Goal: Transaction & Acquisition: Purchase product/service

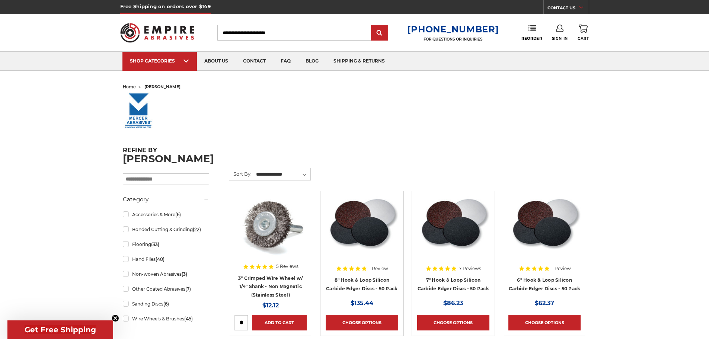
click at [265, 32] on input "Search" at bounding box center [294, 33] width 154 height 16
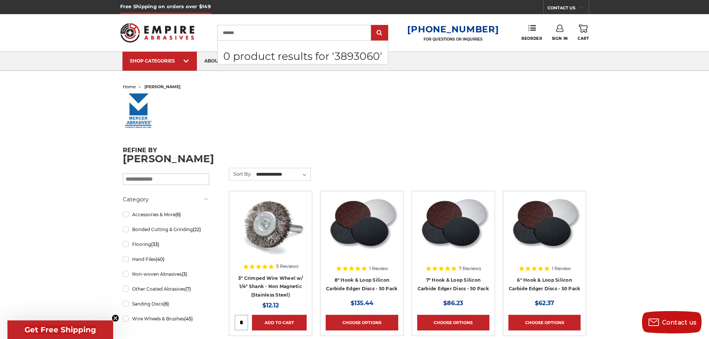
type input "*******"
click at [372, 26] on input "submit" at bounding box center [379, 33] width 15 height 15
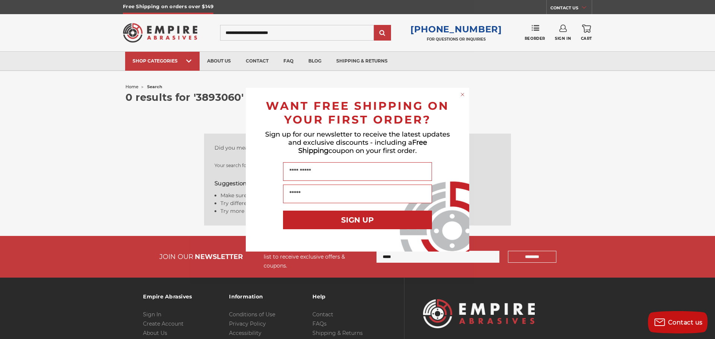
click at [462, 95] on icon "Close dialog" at bounding box center [462, 94] width 3 height 3
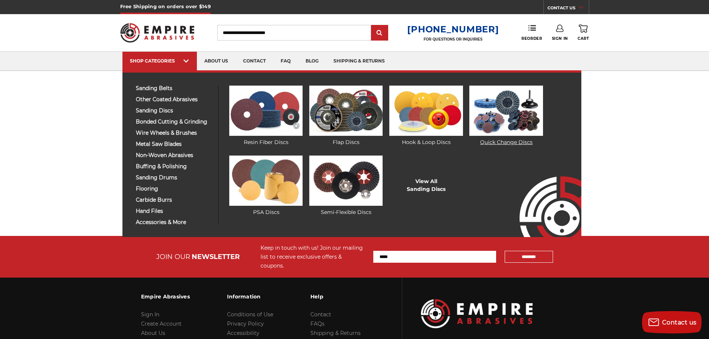
click at [496, 110] on img at bounding box center [505, 111] width 73 height 50
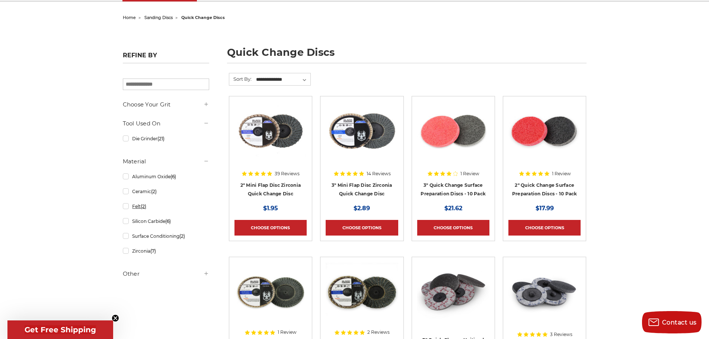
scroll to position [74, 0]
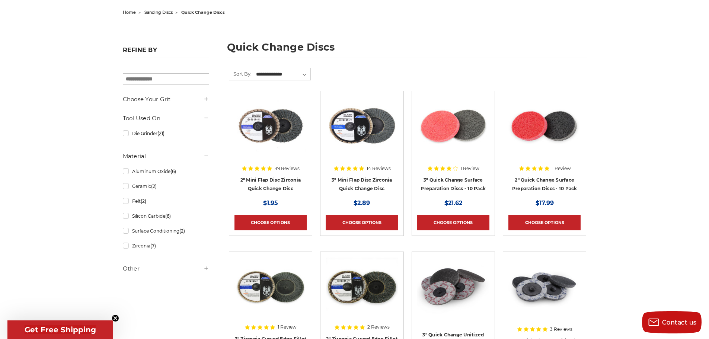
click at [156, 265] on h5 "Other" at bounding box center [166, 268] width 86 height 9
click at [144, 301] on link "In Stock (24)" at bounding box center [166, 298] width 86 height 13
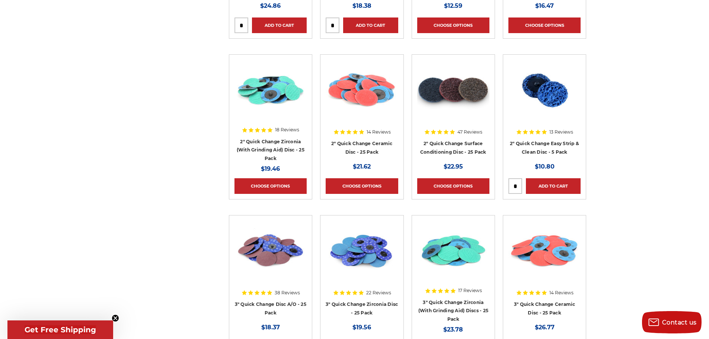
scroll to position [596, 0]
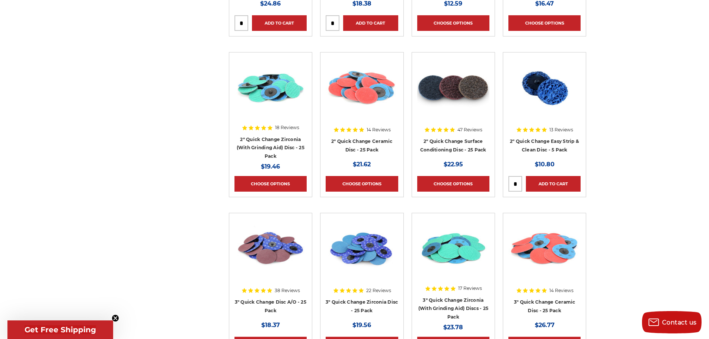
click at [455, 251] on img at bounding box center [453, 249] width 72 height 60
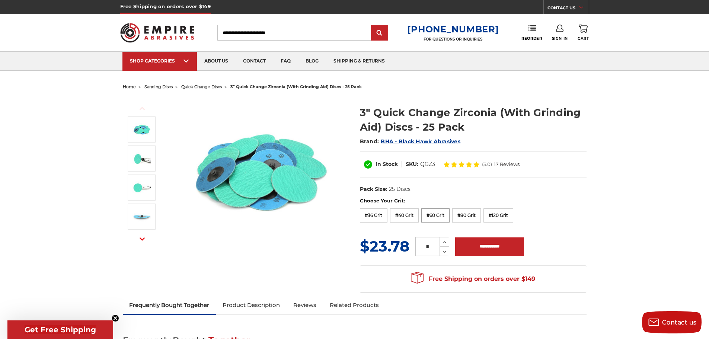
click at [434, 218] on label "#60 Grit" at bounding box center [435, 215] width 28 height 14
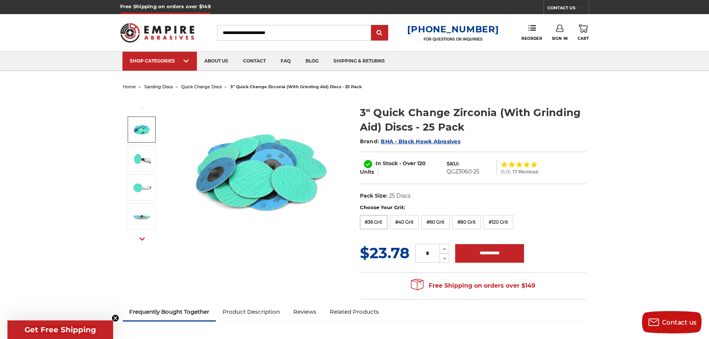
click at [372, 226] on label "#36 Grit" at bounding box center [374, 222] width 28 height 14
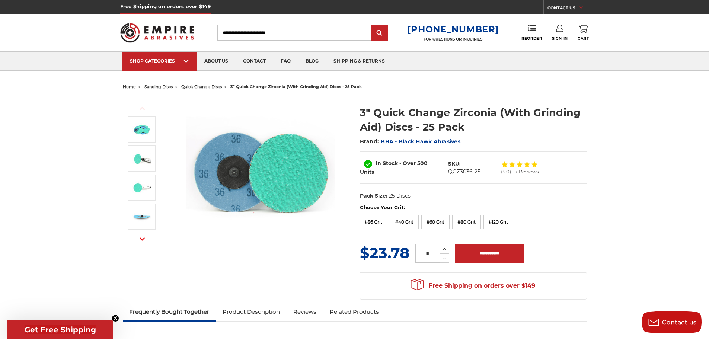
click at [446, 248] on icon at bounding box center [445, 249] width 6 height 7
type input "*"
click at [472, 255] on input "**********" at bounding box center [489, 253] width 69 height 19
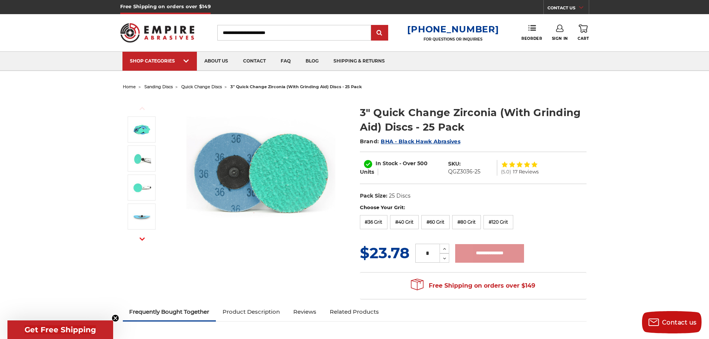
type input "**********"
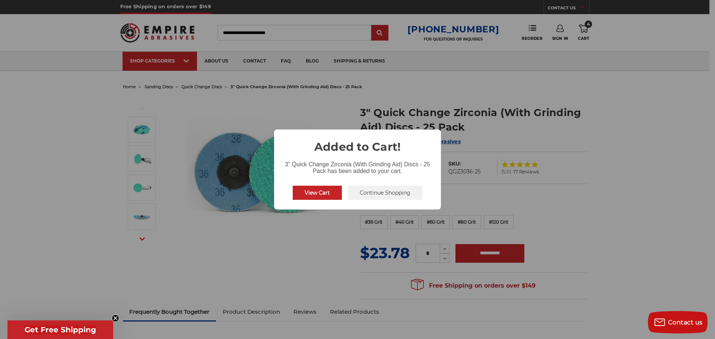
click at [324, 194] on button "View Cart" at bounding box center [317, 193] width 49 height 14
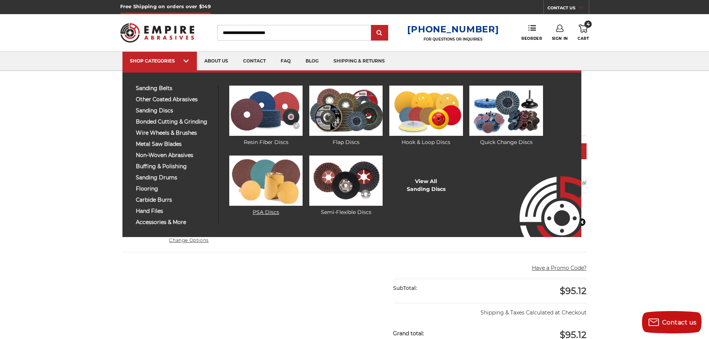
click at [256, 179] on img at bounding box center [265, 181] width 73 height 50
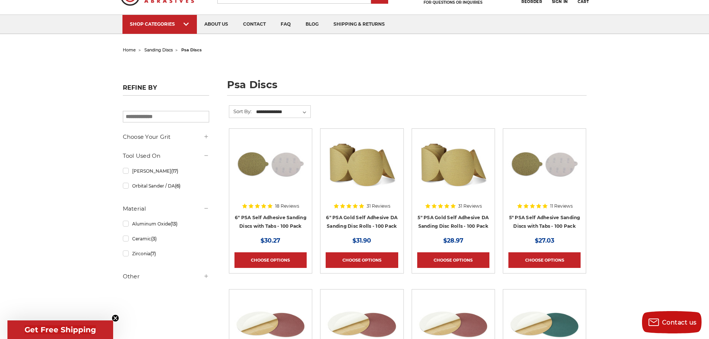
scroll to position [37, 0]
click at [126, 239] on link "Ceramic (3)" at bounding box center [166, 238] width 86 height 13
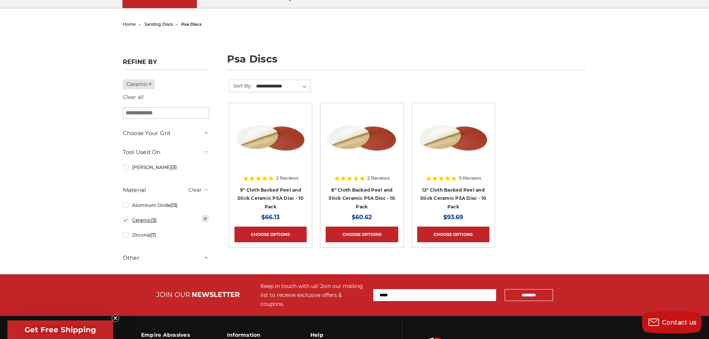
scroll to position [37, 0]
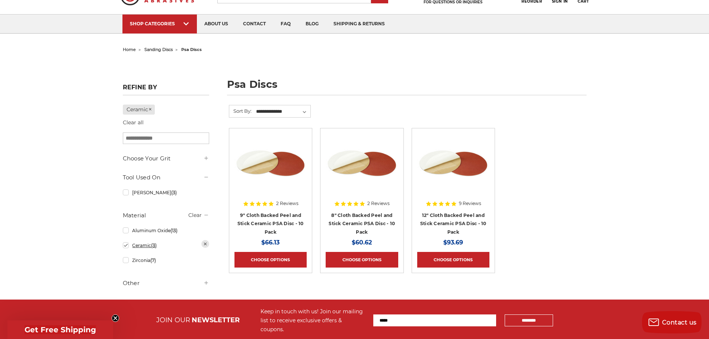
click at [147, 248] on link "Ceramic (3)" at bounding box center [166, 245] width 86 height 13
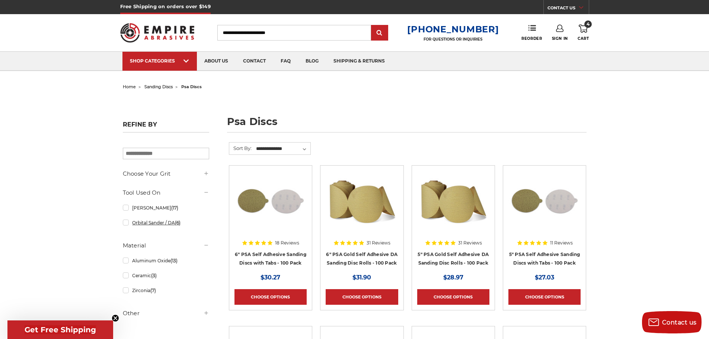
click at [155, 226] on link "Orbital Sander / DA (6)" at bounding box center [166, 222] width 86 height 13
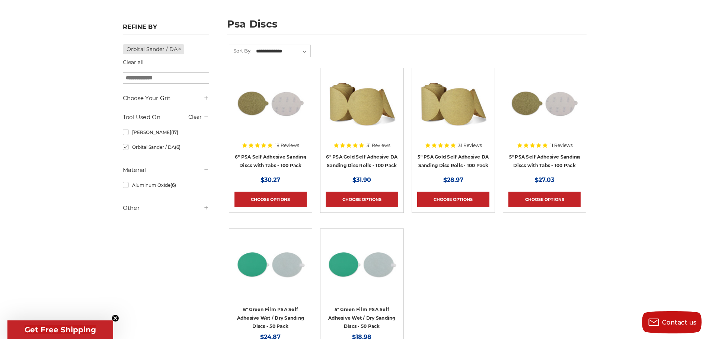
scroll to position [112, 0]
